Goal: Task Accomplishment & Management: Manage account settings

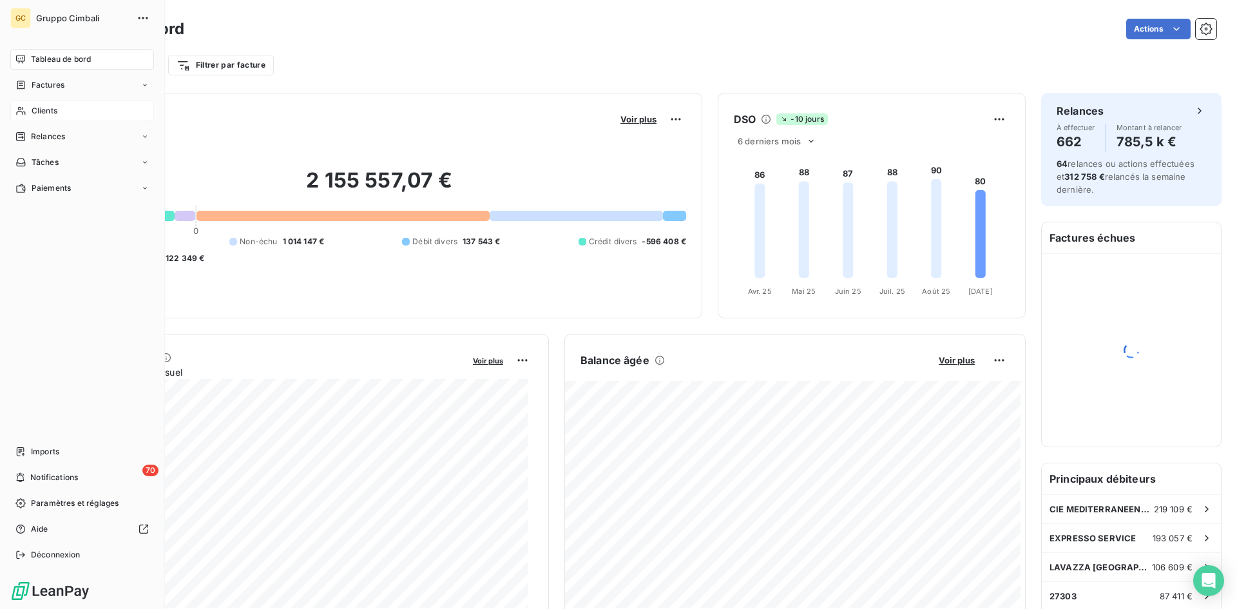
click at [35, 111] on span "Clients" at bounding box center [45, 111] width 26 height 12
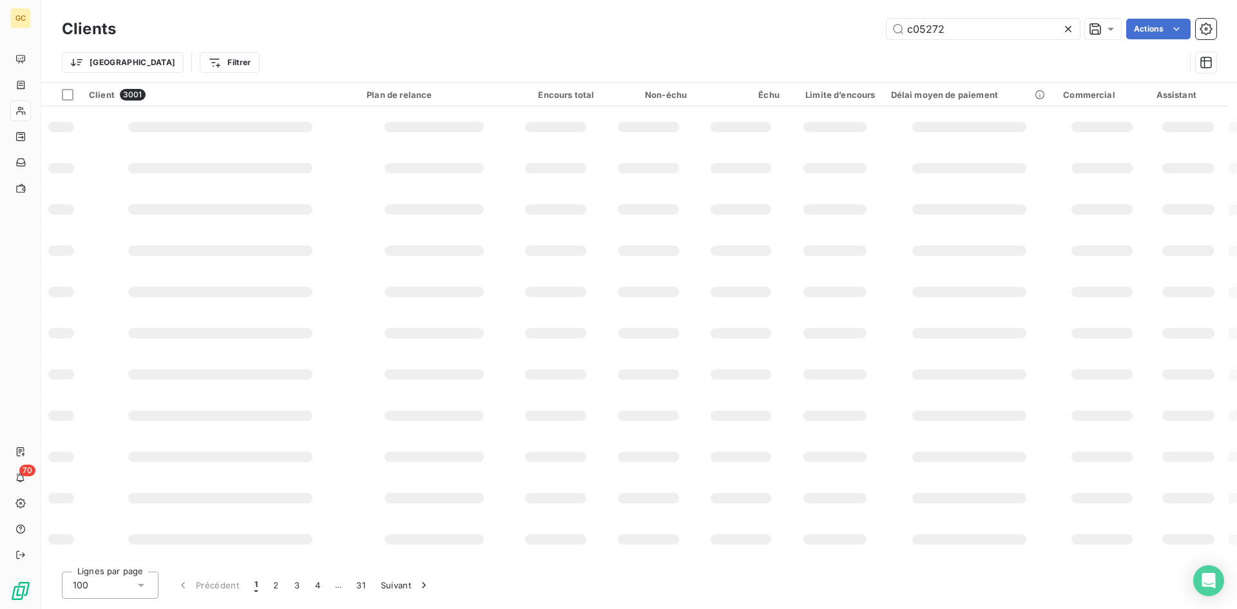
type input "c05272"
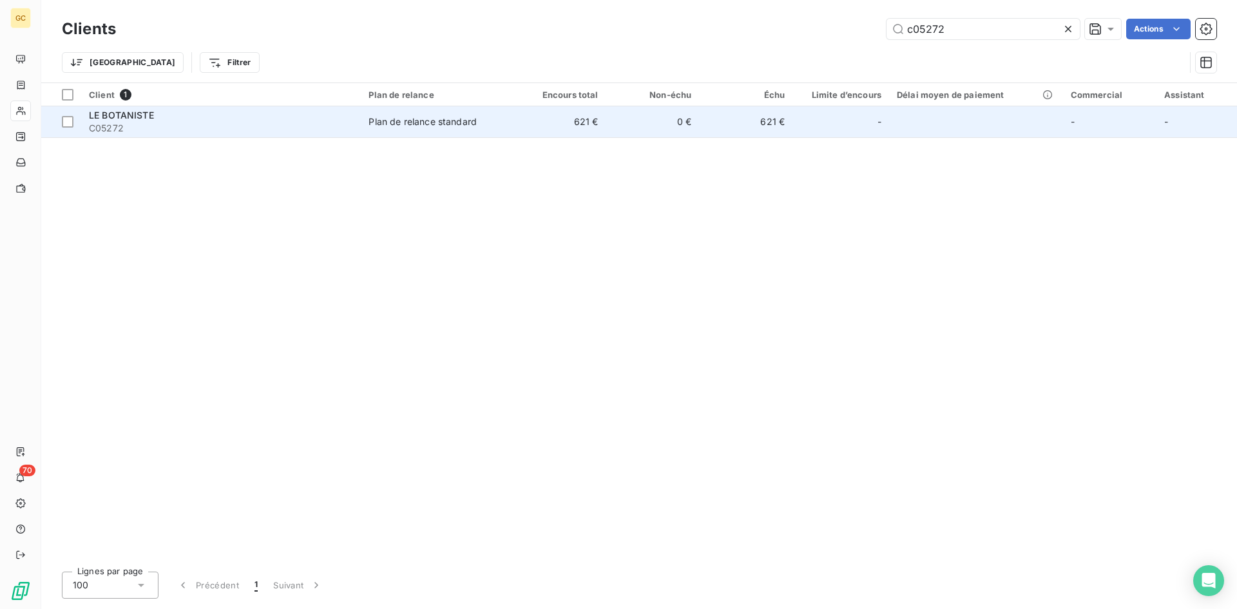
click at [130, 113] on span "LE BOTANISTE" at bounding box center [121, 115] width 65 height 11
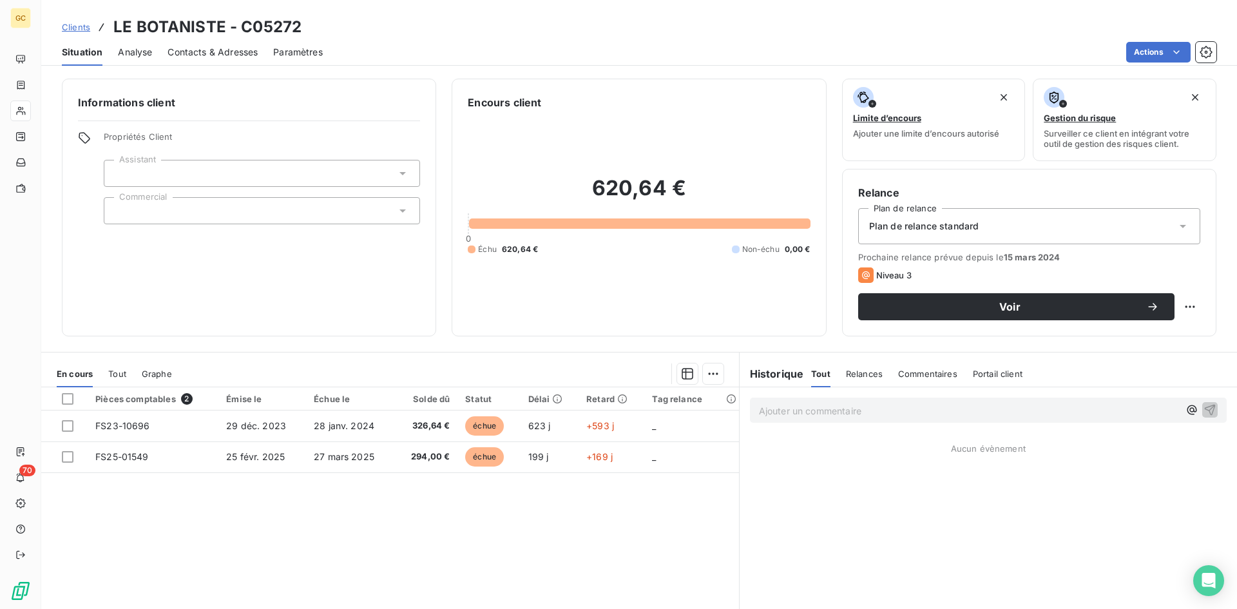
click at [178, 55] on span "Contacts & Adresses" at bounding box center [213, 52] width 90 height 13
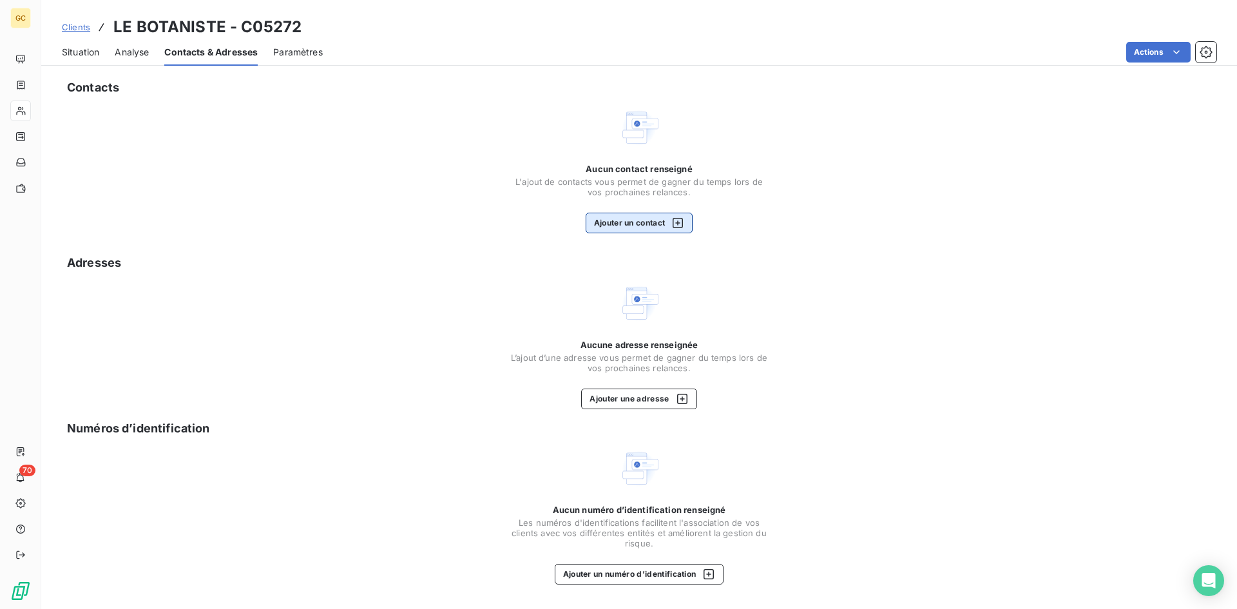
click at [659, 226] on button "Ajouter un contact" at bounding box center [640, 223] width 108 height 21
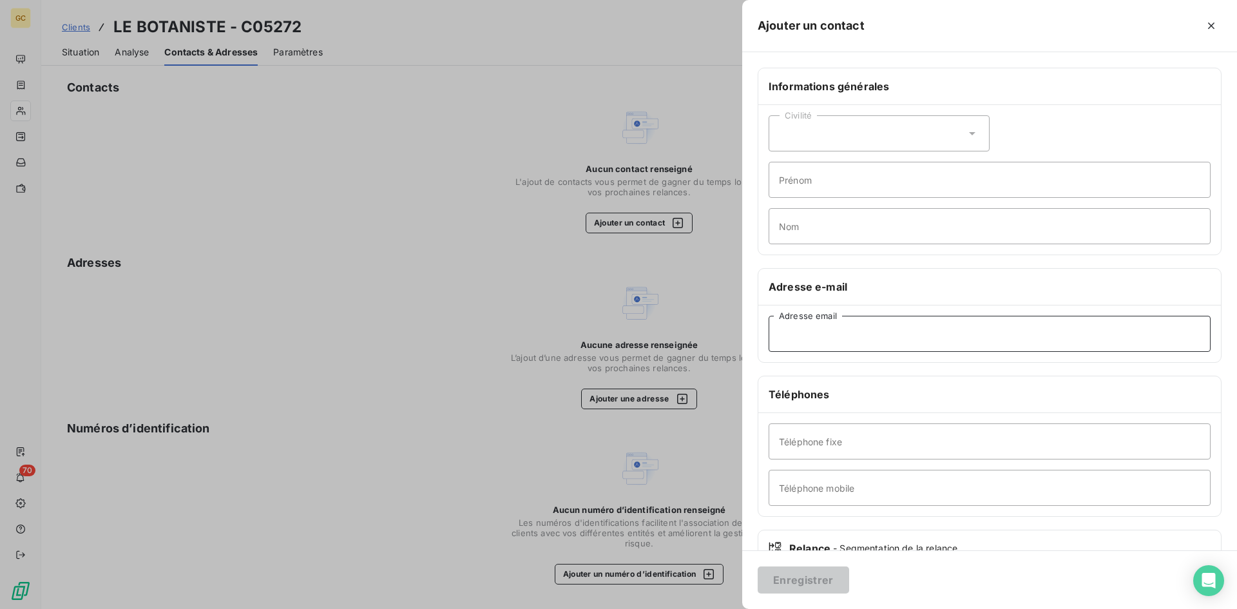
paste input "[EMAIL_ADDRESS]com"
type input "[EMAIL_ADDRESS]com"
click at [815, 580] on button "Enregistrer" at bounding box center [804, 579] width 92 height 27
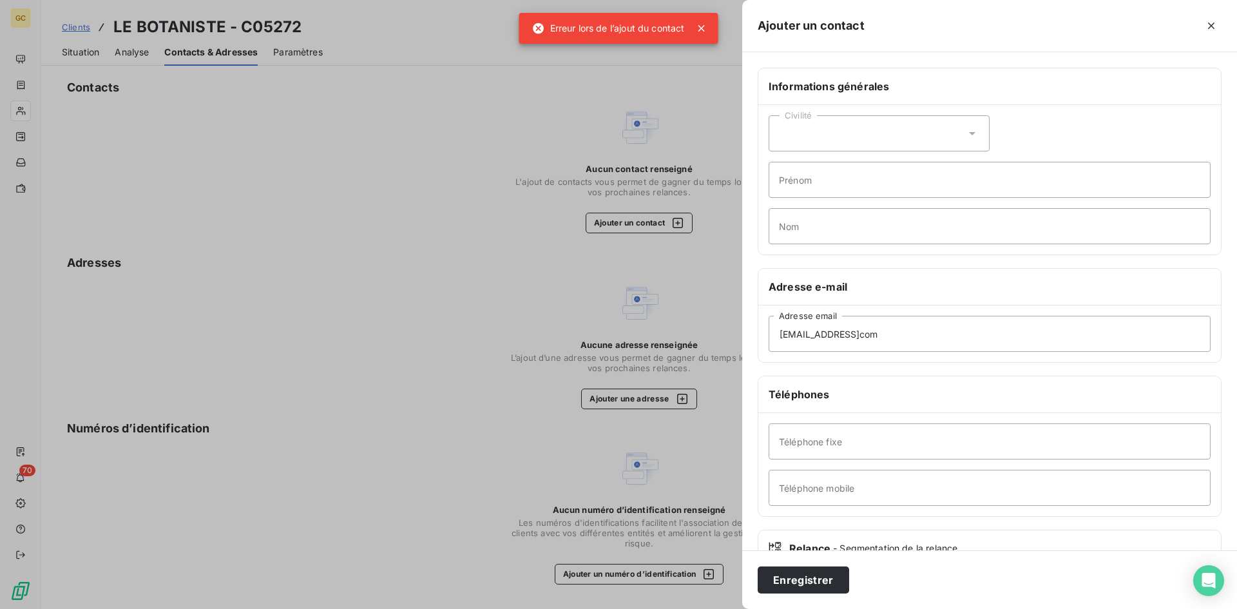
click at [704, 30] on div at bounding box center [618, 304] width 1237 height 609
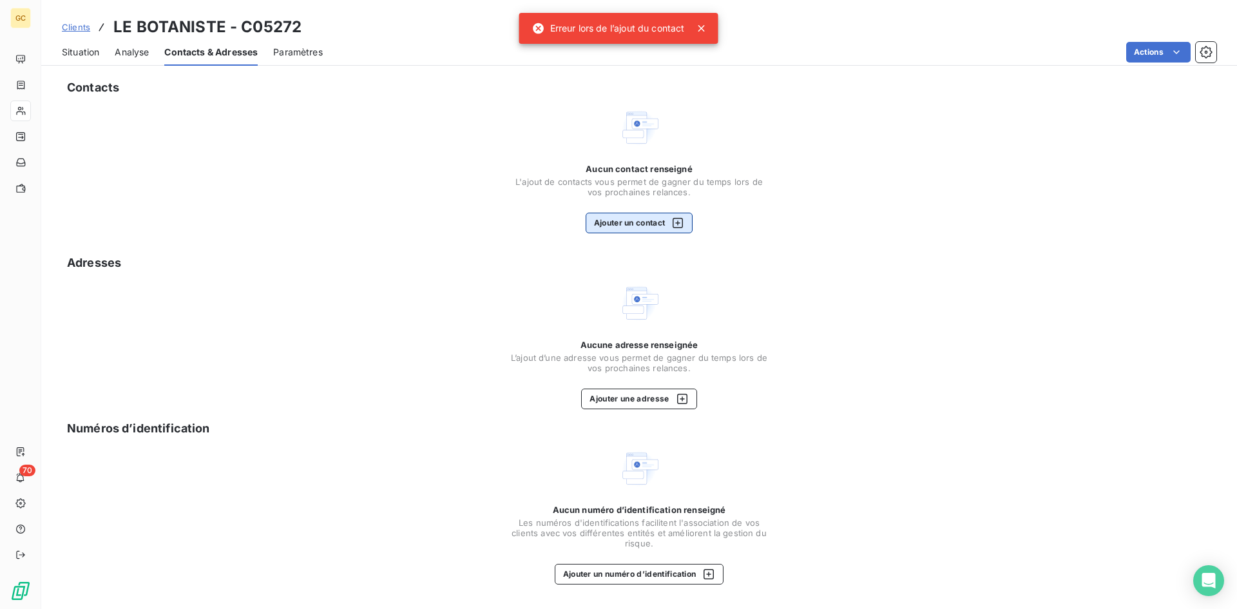
click at [629, 226] on button "Ajouter un contact" at bounding box center [640, 223] width 108 height 21
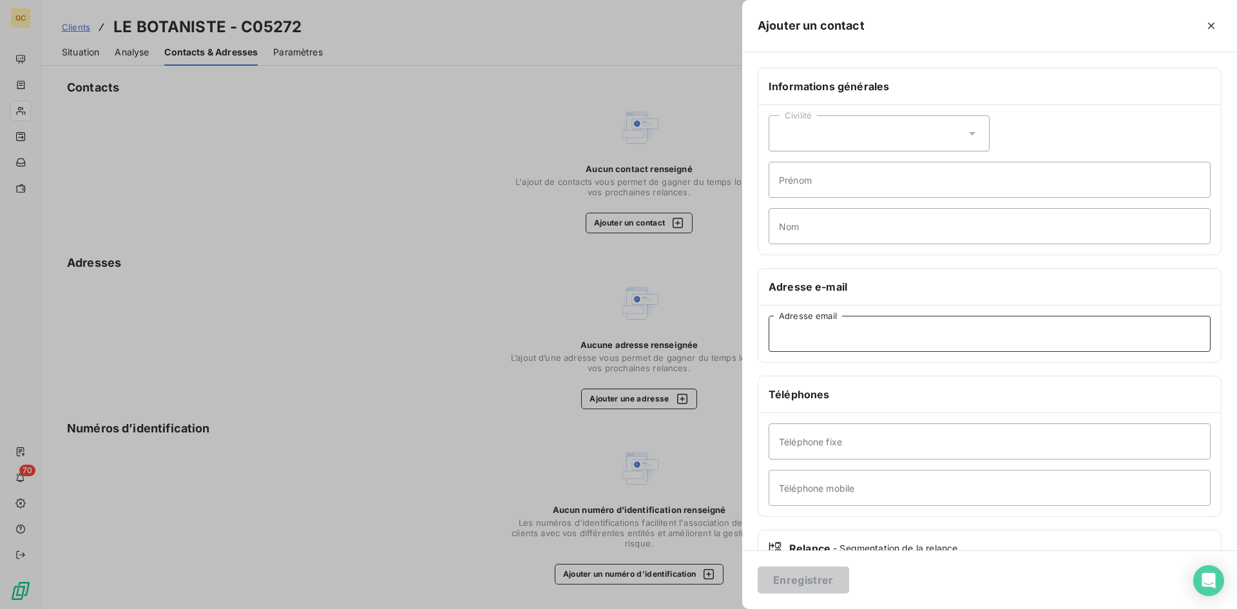
click at [782, 336] on input "Adresse email" at bounding box center [990, 334] width 442 height 36
type input "[EMAIL_ADDRESS][DOMAIN_NAME]"
click at [808, 578] on button "Enregistrer" at bounding box center [804, 579] width 92 height 27
